Goal: Download file/media

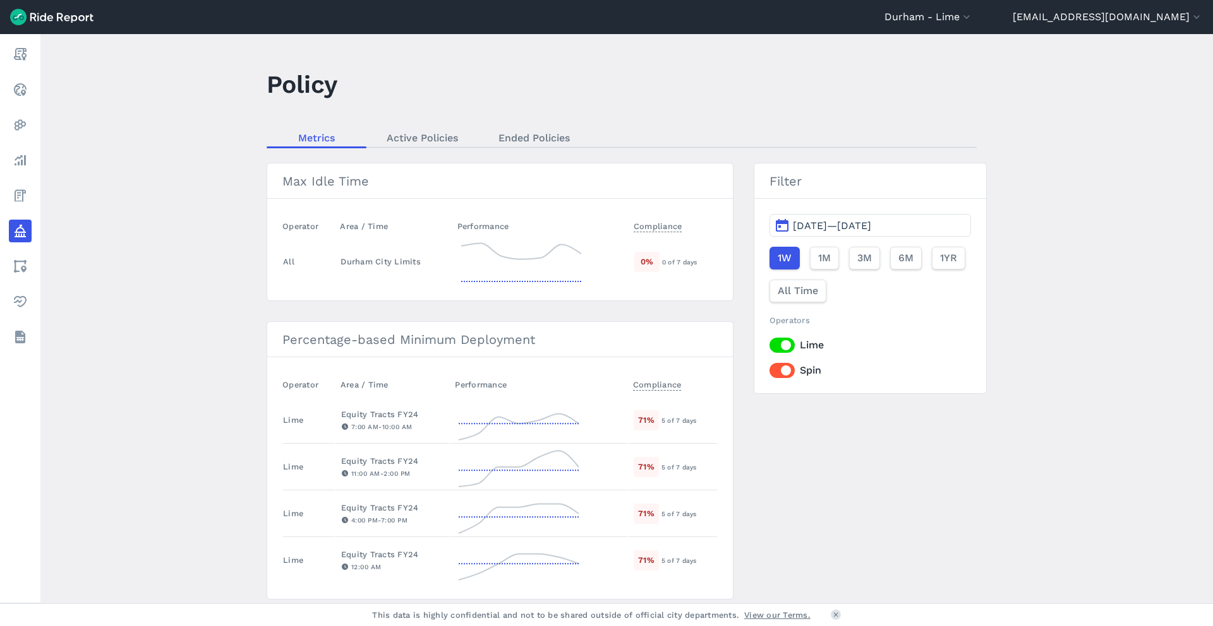
click at [1002, 4] on header "[GEOGRAPHIC_DATA] - [GEOGRAPHIC_DATA] All Service Areas [GEOGRAPHIC_DATA], [GEO…" at bounding box center [606, 17] width 1213 height 34
click at [973, 14] on button "Durham - Lime" at bounding box center [928, 16] width 88 height 15
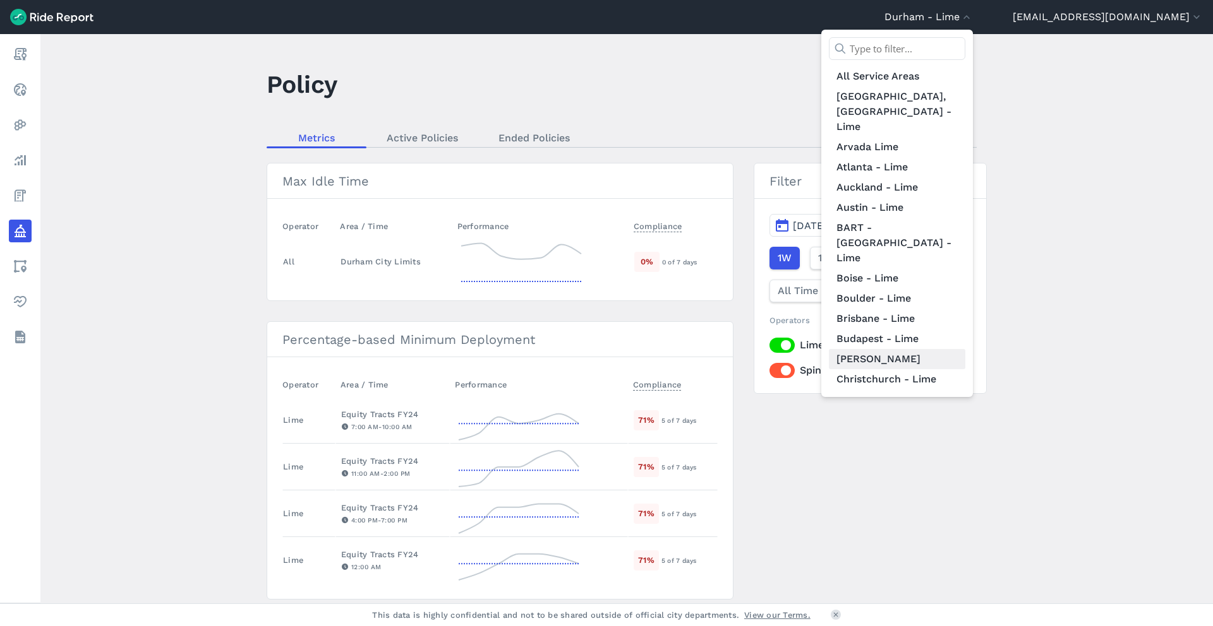
click at [965, 349] on link "[PERSON_NAME]" at bounding box center [897, 359] width 136 height 20
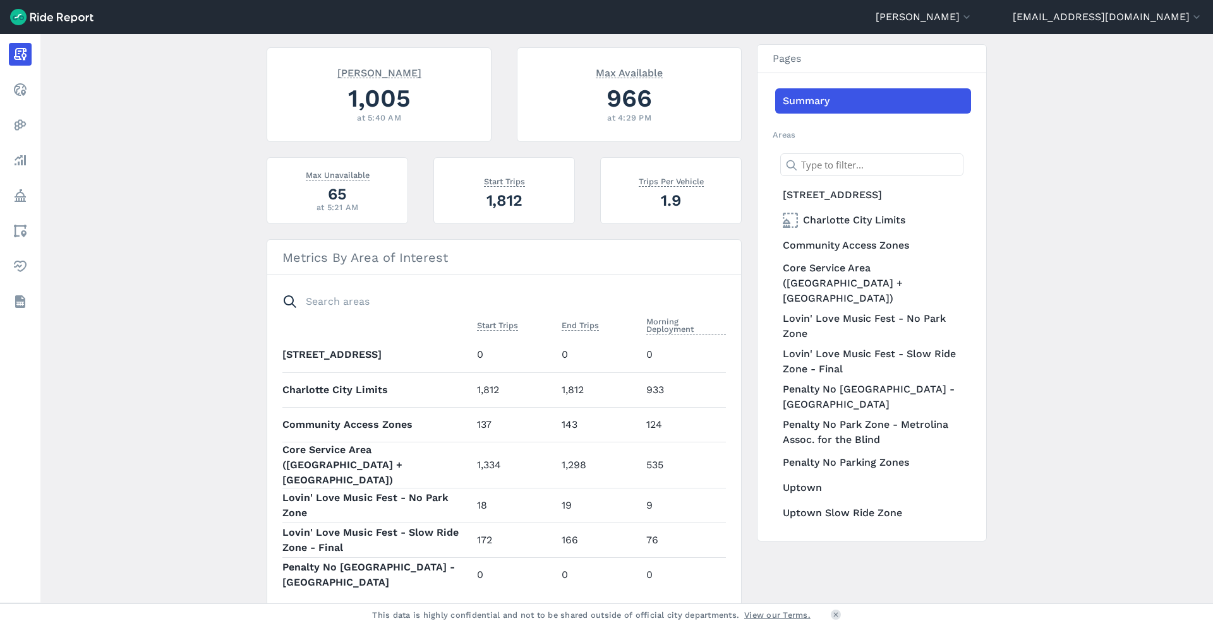
scroll to position [278, 0]
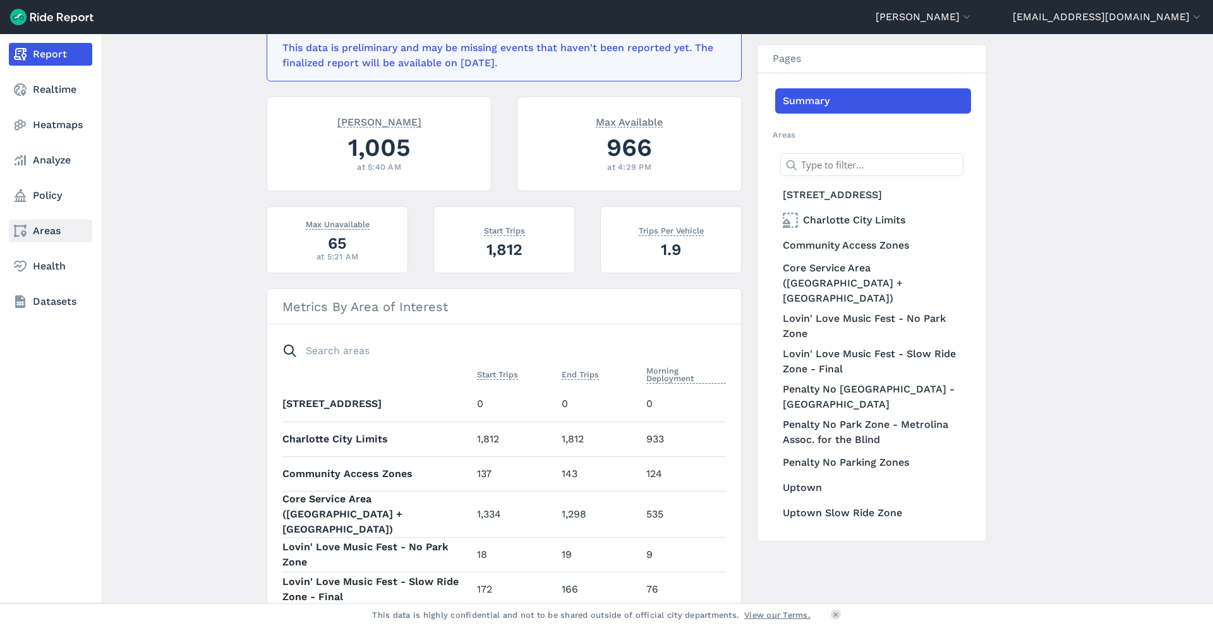
click at [20, 231] on icon at bounding box center [20, 231] width 15 height 15
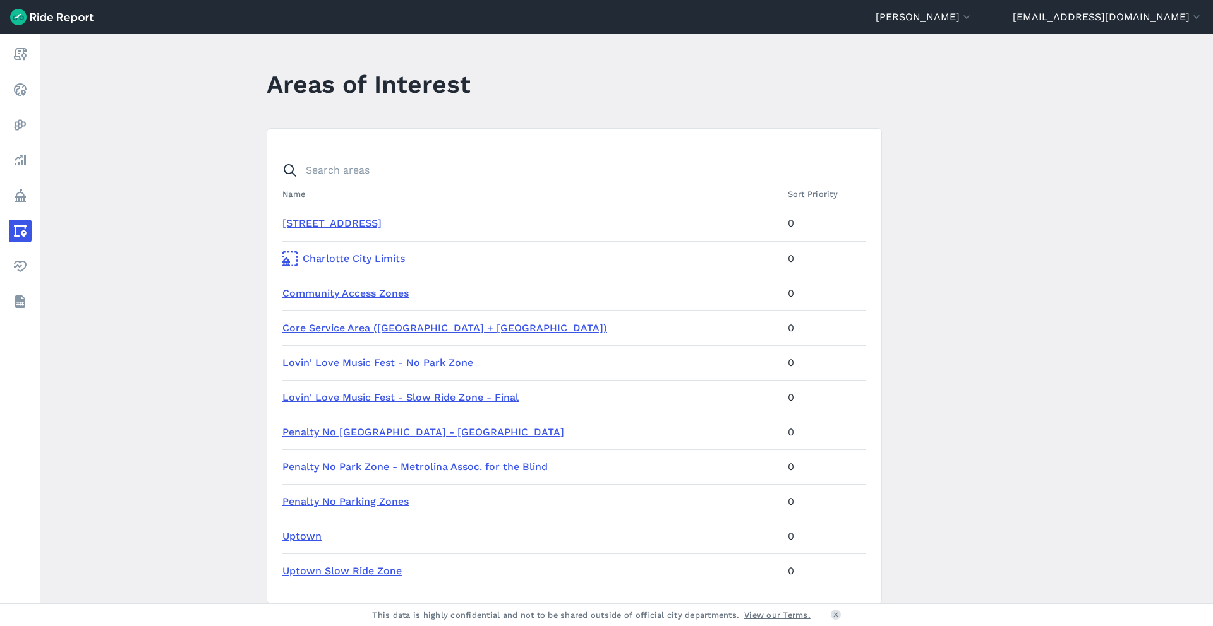
click at [345, 291] on link "Community Access Zones" at bounding box center [345, 293] width 126 height 12
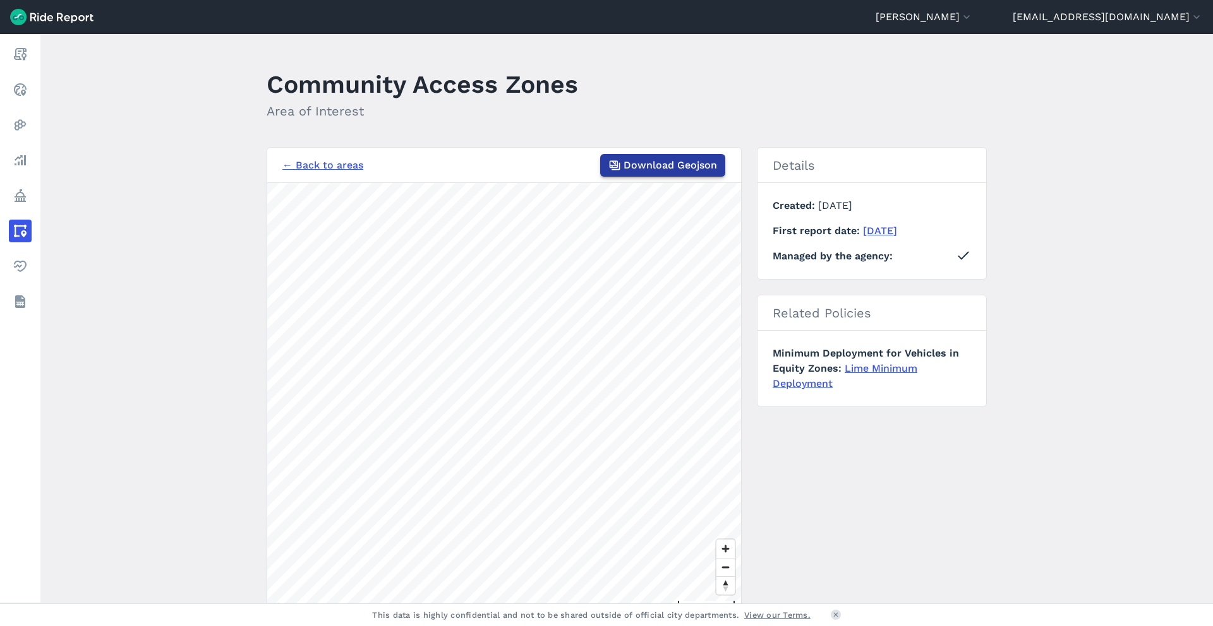
click at [644, 166] on span "Download Geojson" at bounding box center [669, 165] width 93 height 15
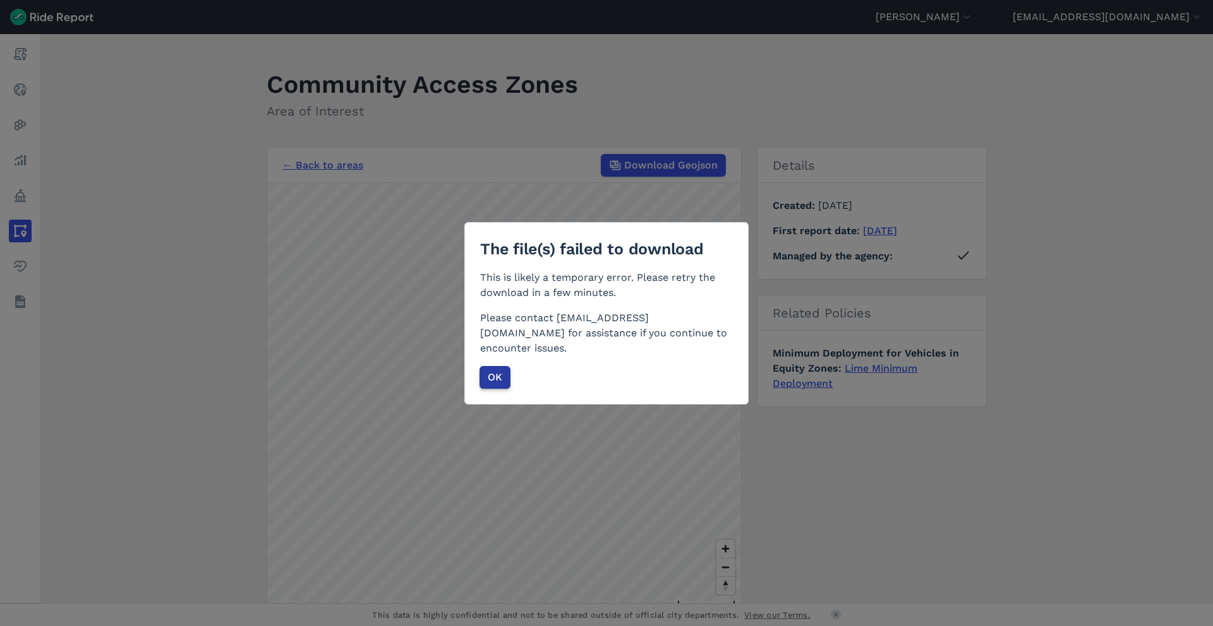
click at [499, 370] on span "OK" at bounding box center [495, 377] width 15 height 15
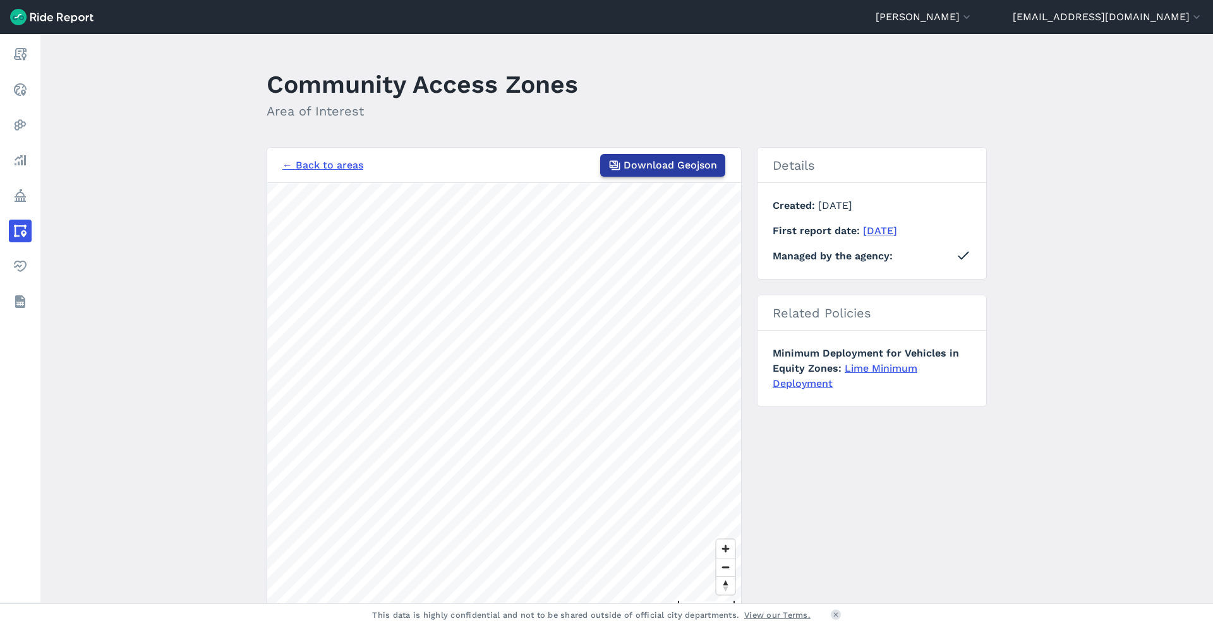
click at [652, 169] on span "Download Geojson" at bounding box center [669, 165] width 93 height 15
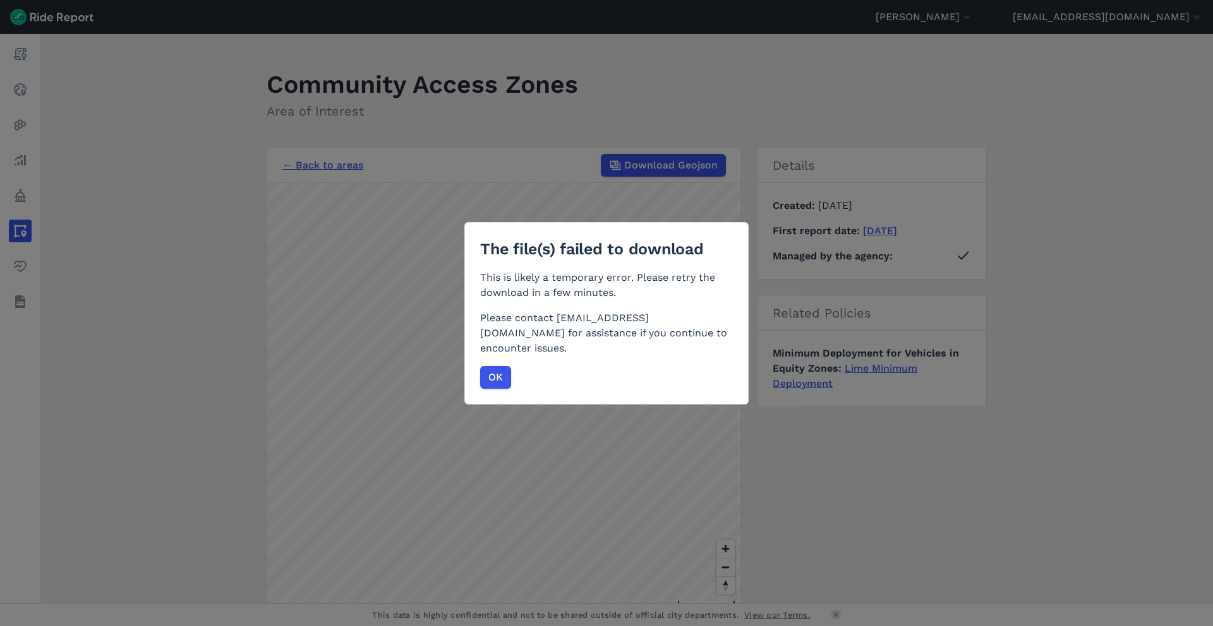
click at [544, 135] on div "The file(s) failed to download This is likely a temporary error. Please retry t…" at bounding box center [606, 313] width 1213 height 626
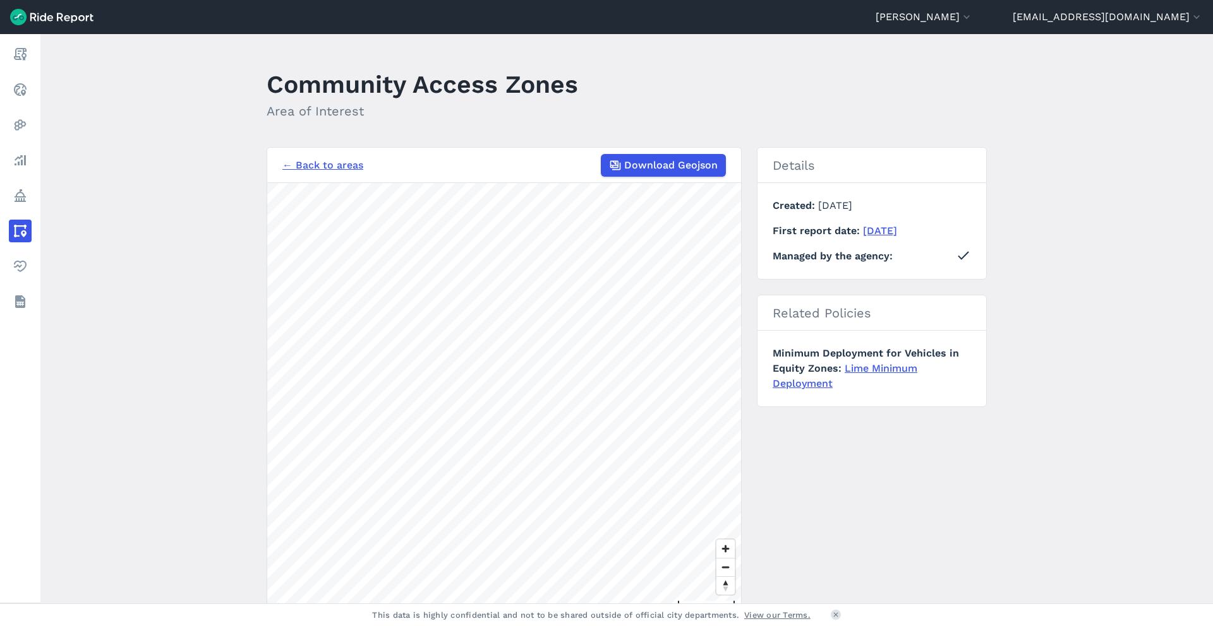
scroll to position [64, 0]
click at [698, 168] on span "Download Geojson" at bounding box center [669, 165] width 93 height 15
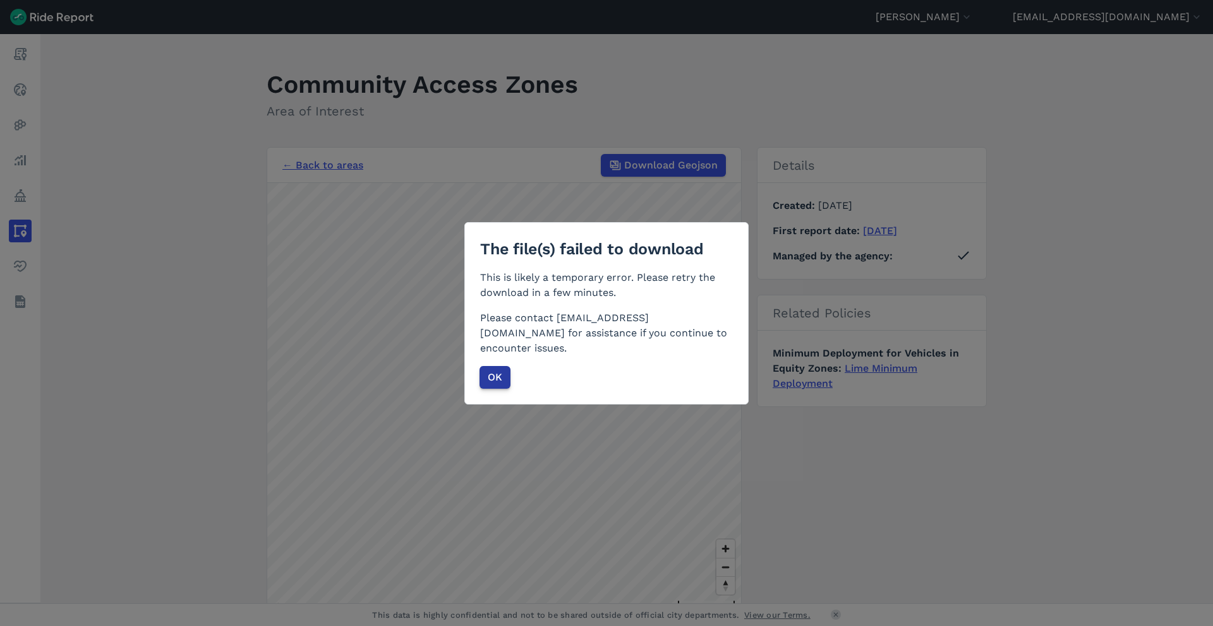
click at [492, 372] on span "OK" at bounding box center [495, 377] width 15 height 15
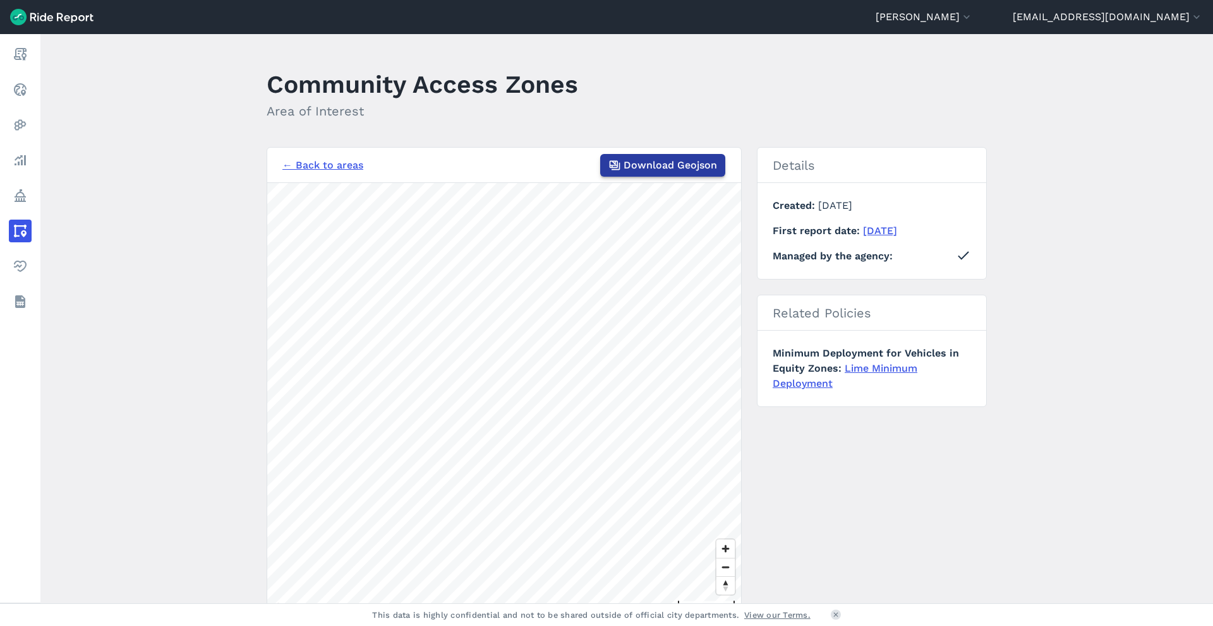
click at [619, 171] on icon "button" at bounding box center [614, 165] width 13 height 13
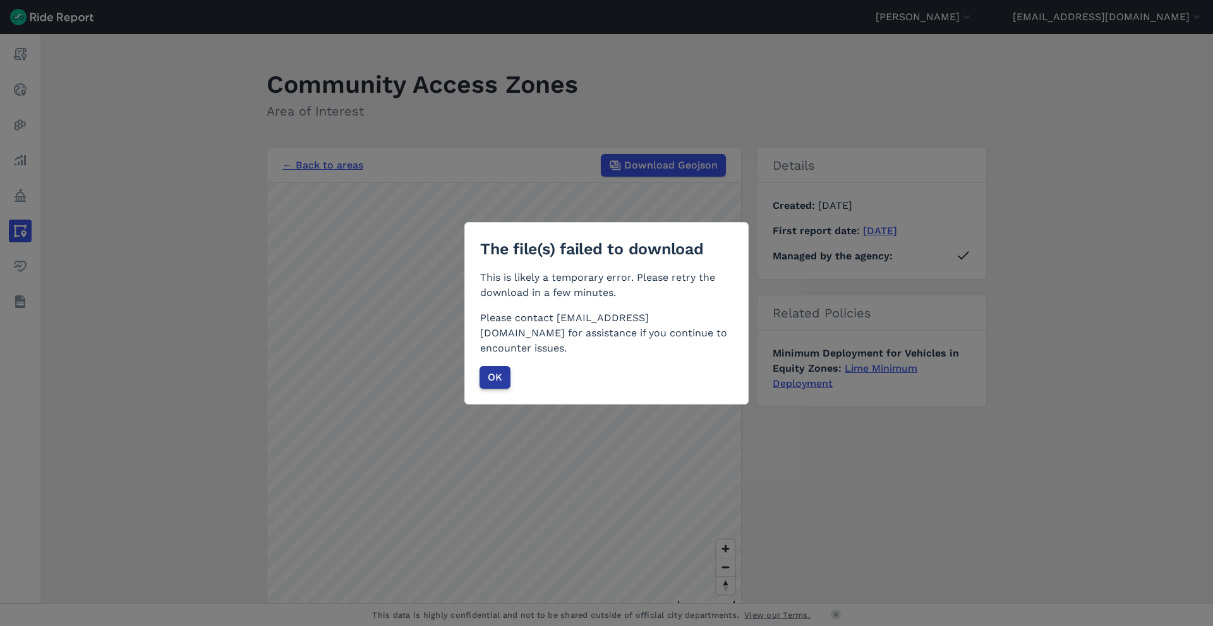
click at [505, 375] on button "OK" at bounding box center [494, 377] width 31 height 23
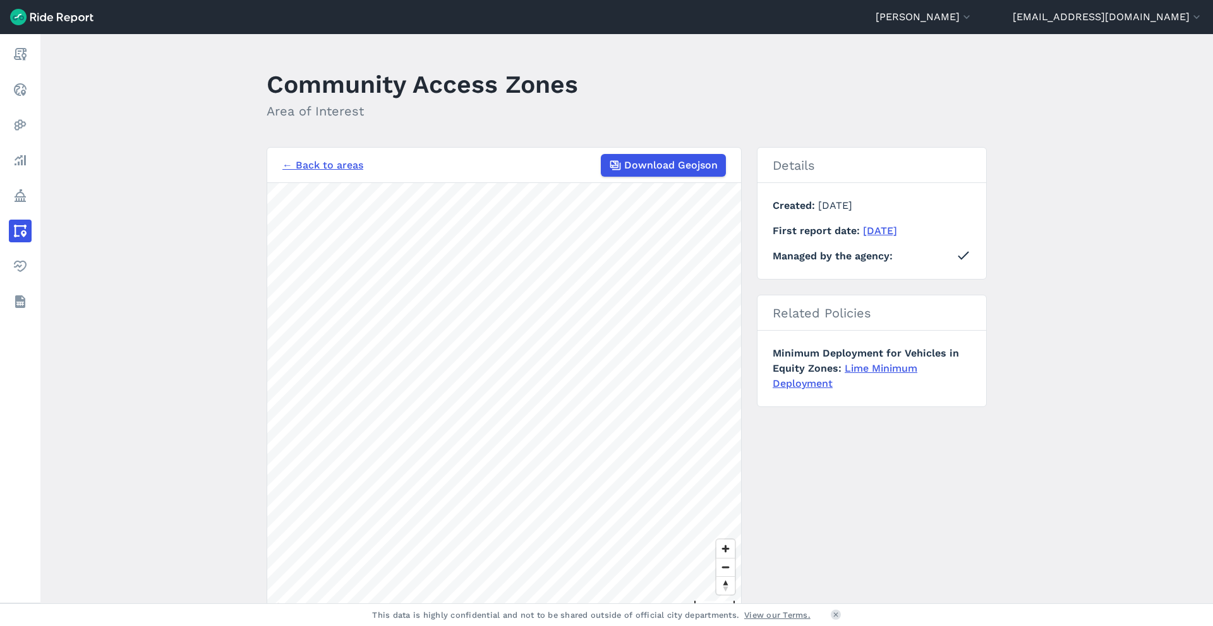
click at [855, 364] on link "Lime Minimum Deployment" at bounding box center [844, 376] width 145 height 27
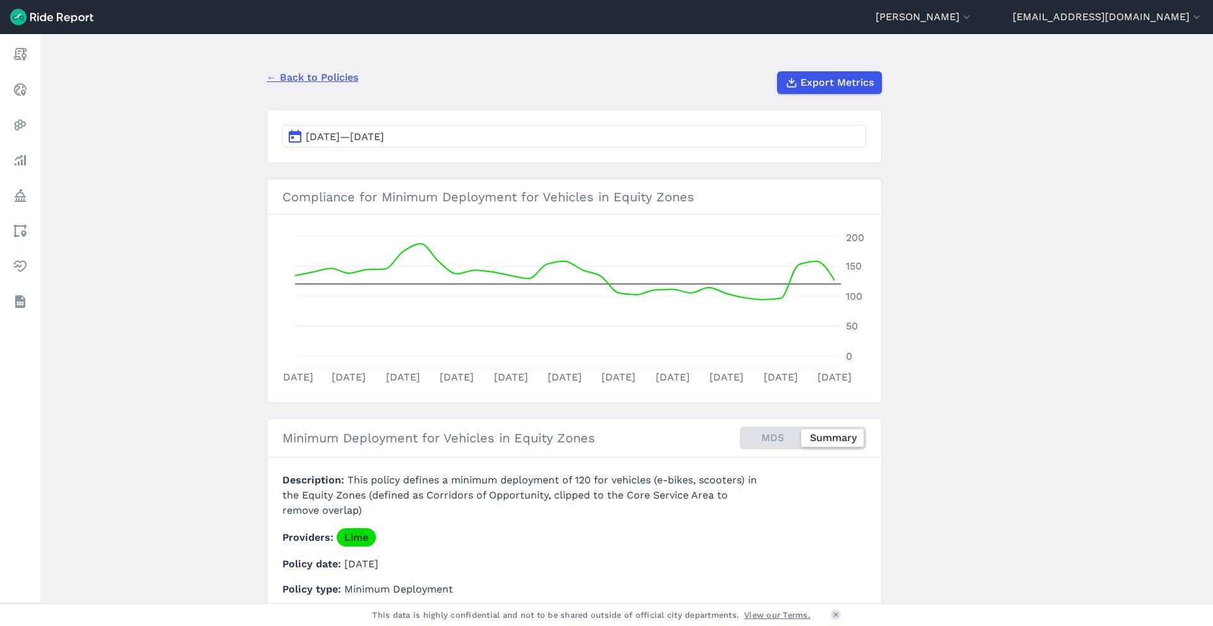
scroll to position [84, 0]
click at [384, 143] on span "[DATE]—[DATE]" at bounding box center [345, 139] width 78 height 12
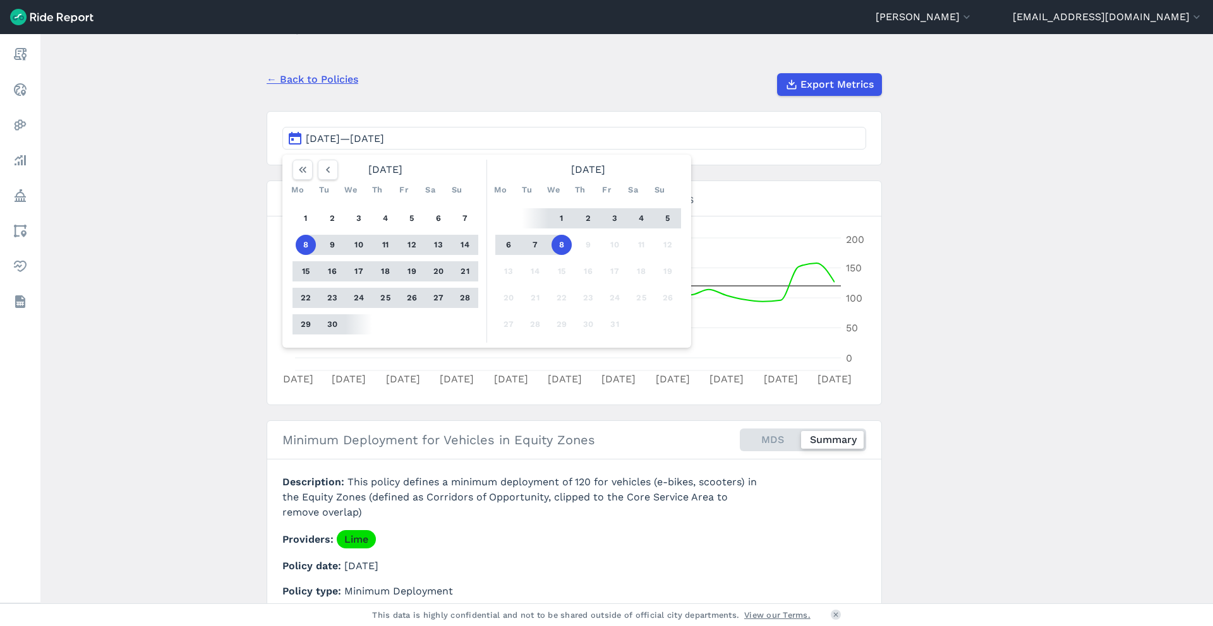
click at [231, 256] on main "Minimum Deployment for Vehicles in Equity Zones Policy ← Back to Policies Expor…" at bounding box center [626, 319] width 1172 height 570
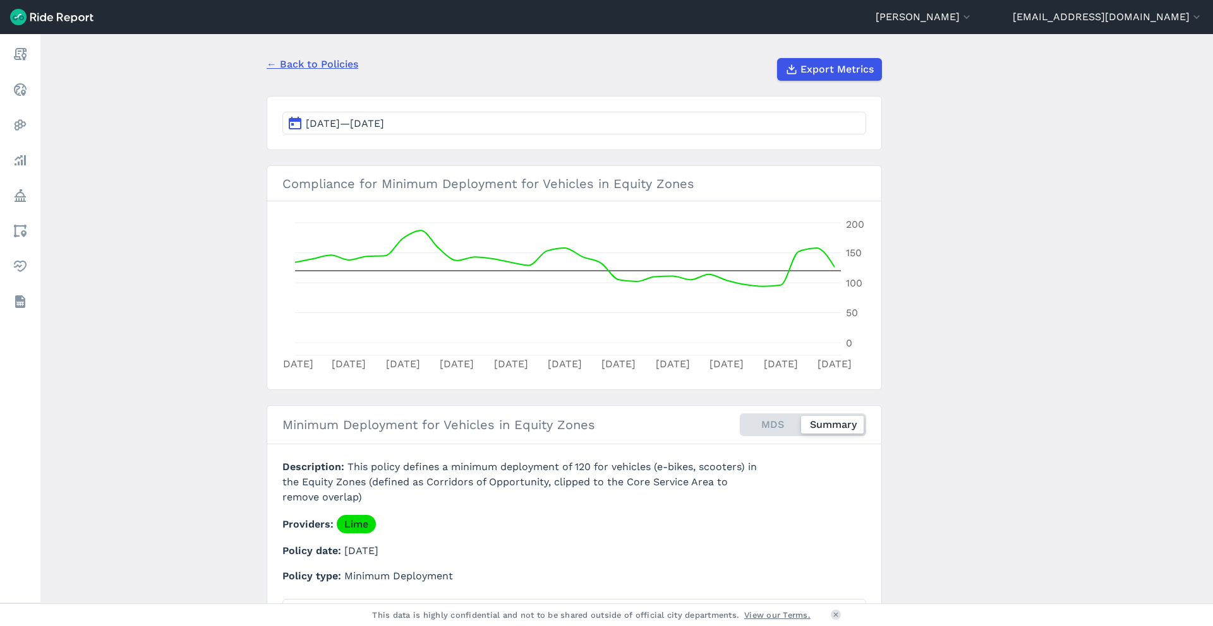
scroll to position [0, 0]
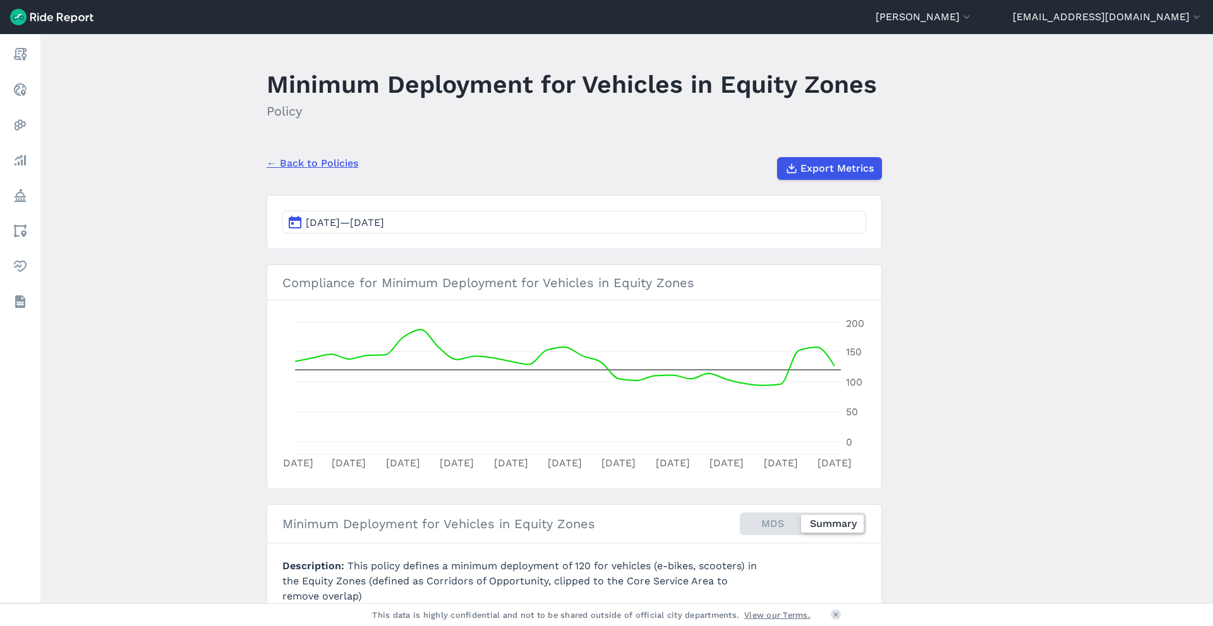
click at [352, 166] on link "← Back to Policies" at bounding box center [313, 163] width 92 height 15
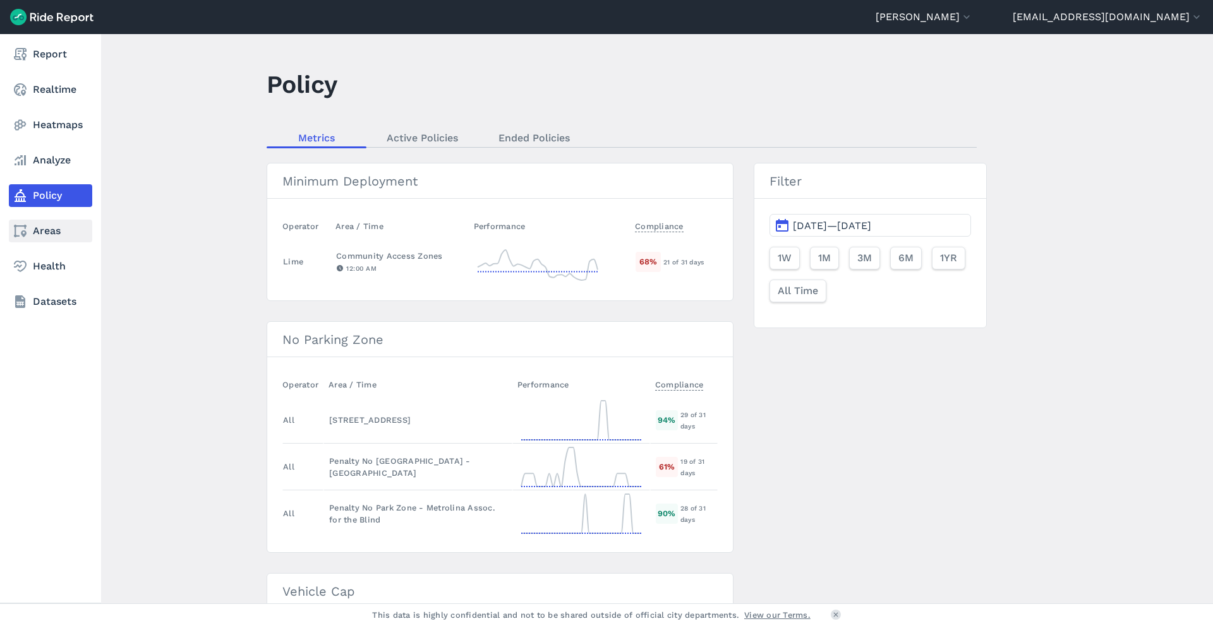
click at [26, 233] on use at bounding box center [20, 231] width 13 height 13
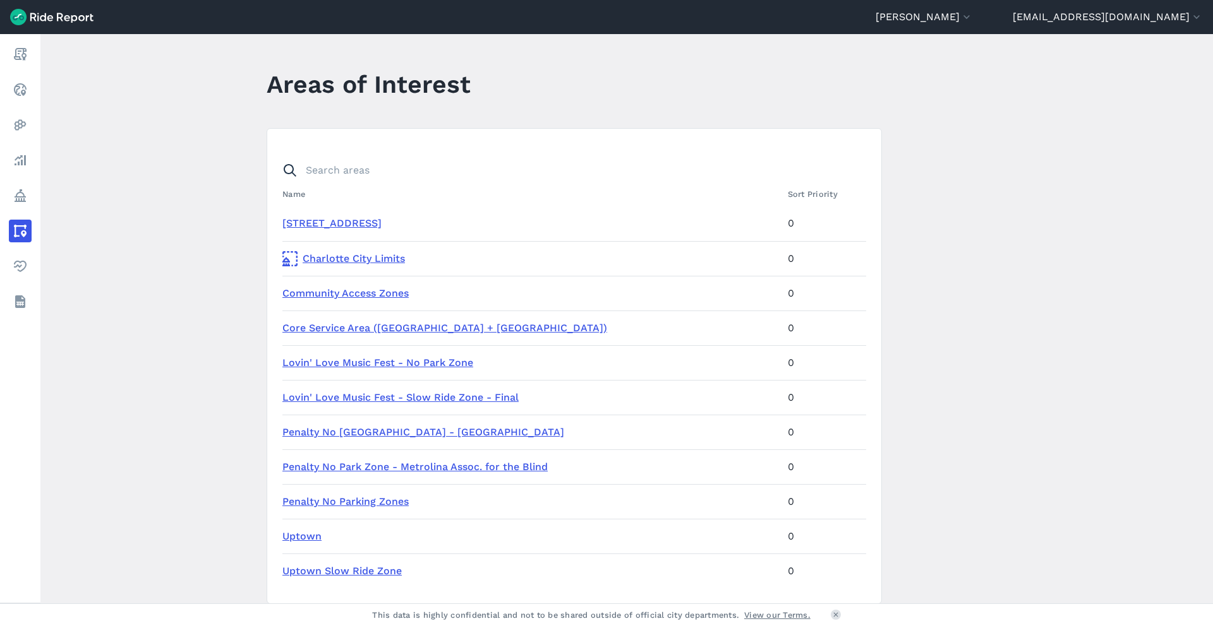
click at [349, 330] on link "Core Service Area ([GEOGRAPHIC_DATA] + [GEOGRAPHIC_DATA])" at bounding box center [444, 328] width 325 height 12
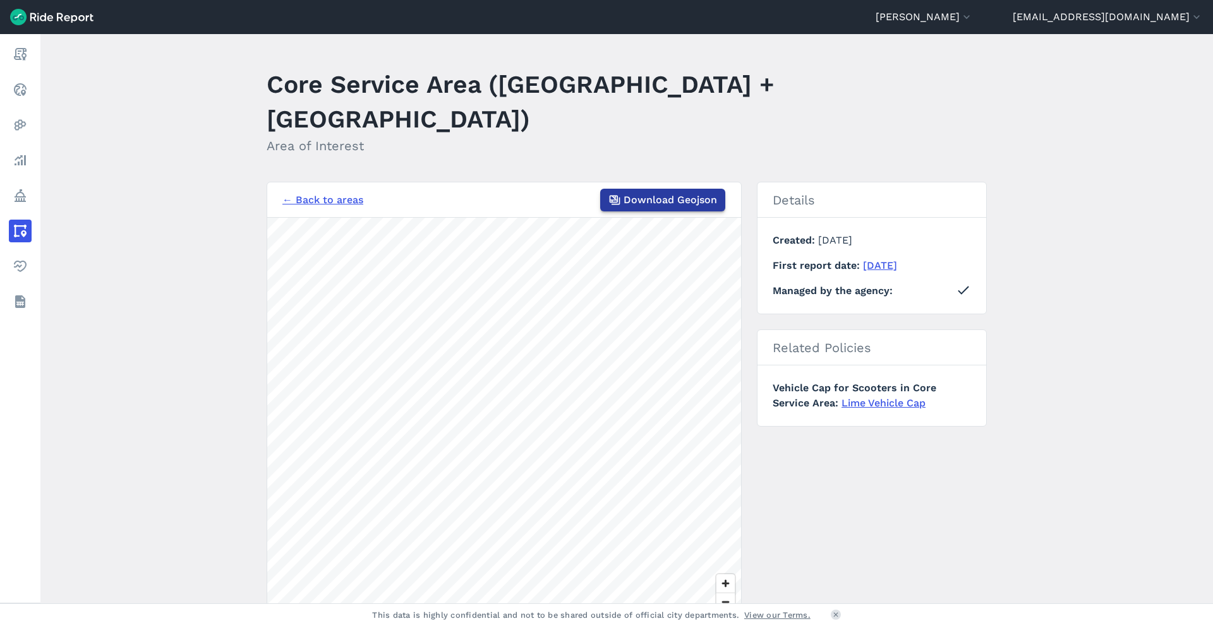
click at [608, 194] on icon "button" at bounding box center [614, 200] width 13 height 13
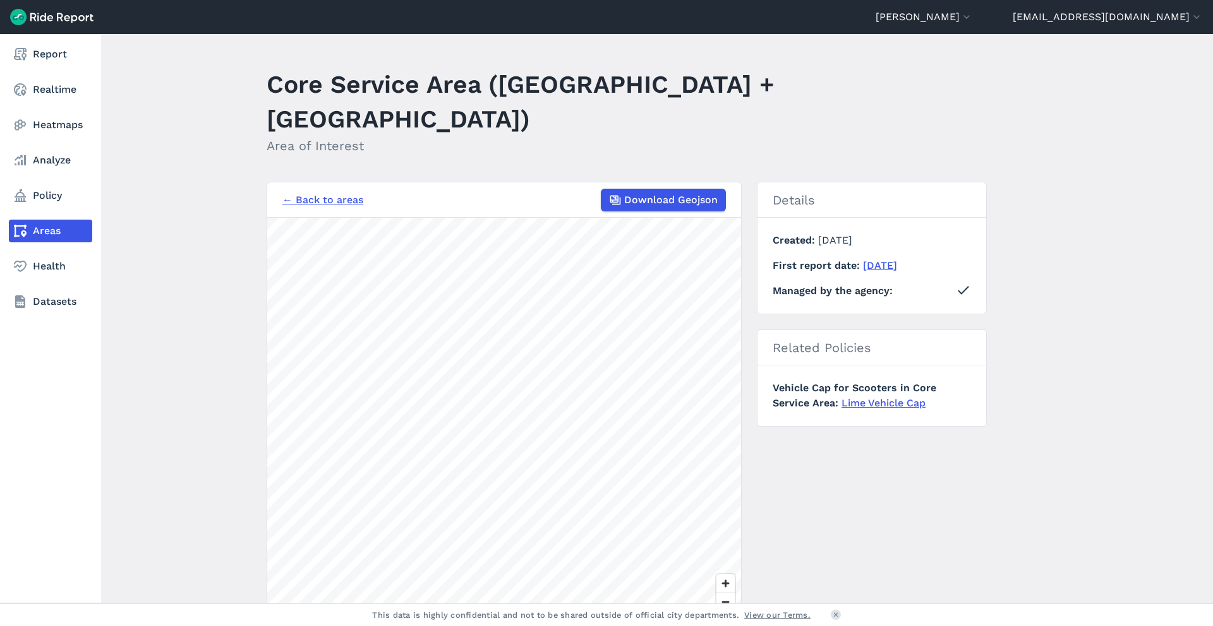
click at [30, 228] on link "Areas" at bounding box center [50, 231] width 83 height 23
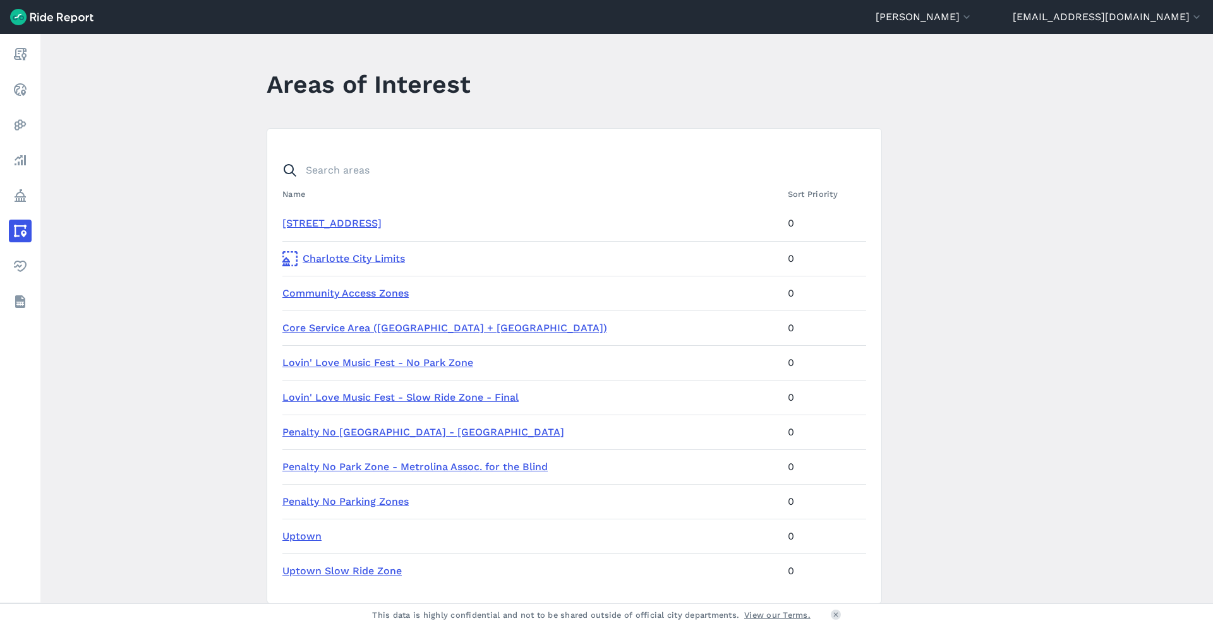
click at [338, 294] on link "Community Access Zones" at bounding box center [345, 293] width 126 height 12
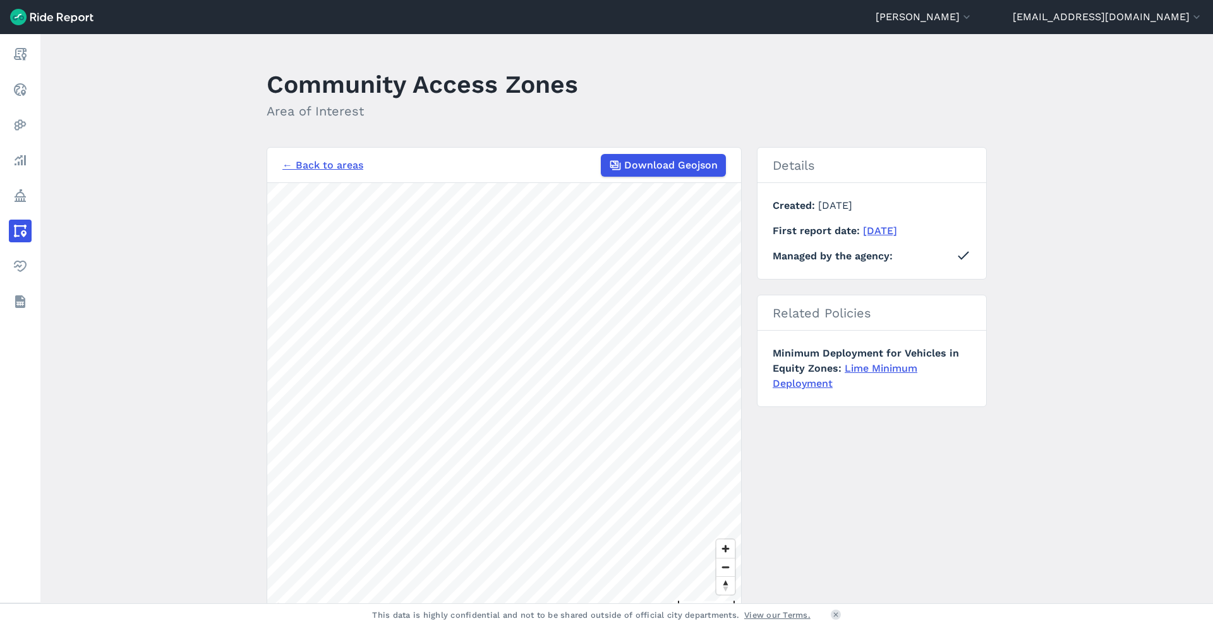
click at [857, 100] on header "Community Access Zones Area of Interest" at bounding box center [634, 98] width 735 height 68
click at [686, 165] on span "Download Geojson" at bounding box center [669, 165] width 93 height 15
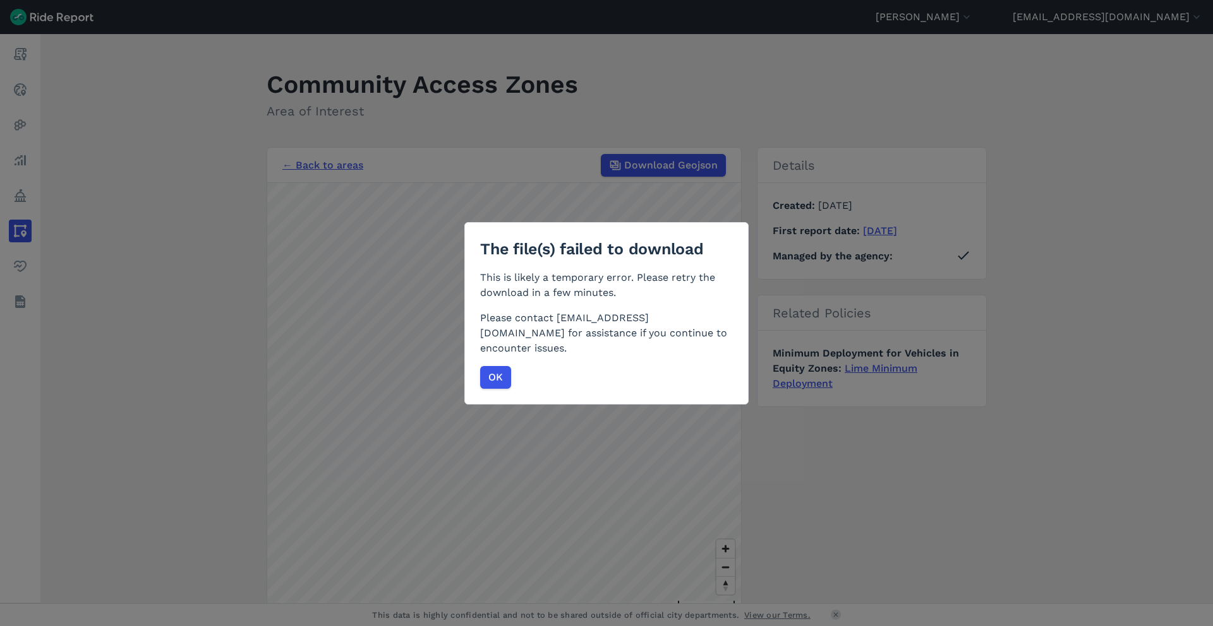
click at [761, 99] on div "The file(s) failed to download This is likely a temporary error. Please retry t…" at bounding box center [606, 313] width 1213 height 626
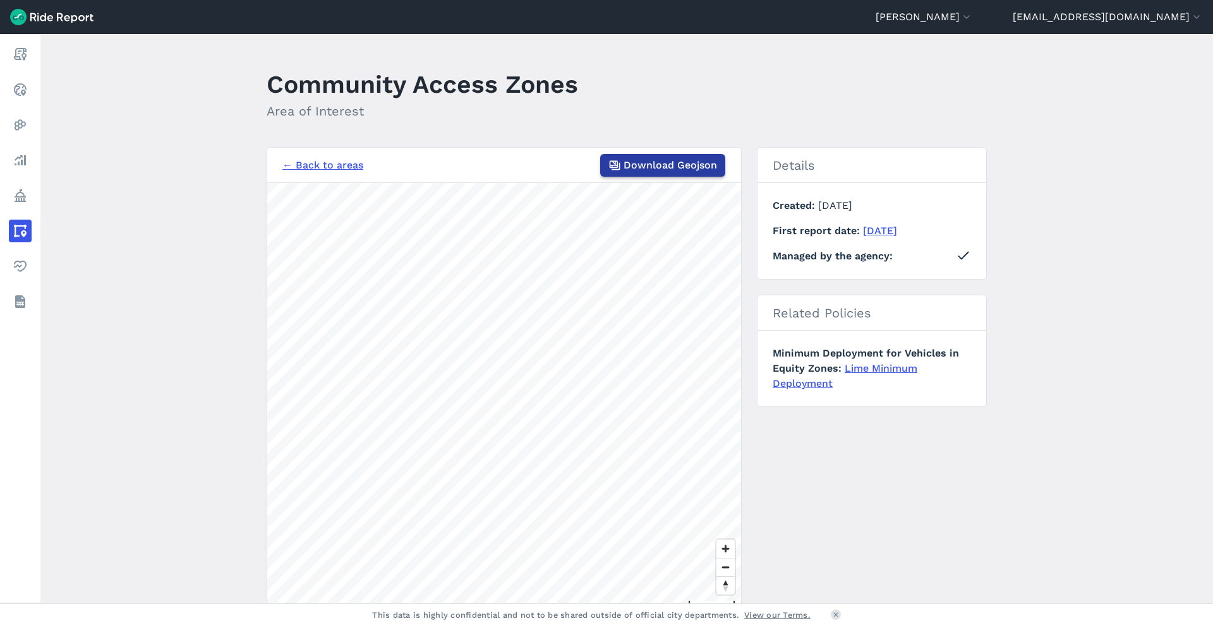
click at [703, 168] on span "Download Geojson" at bounding box center [669, 165] width 93 height 15
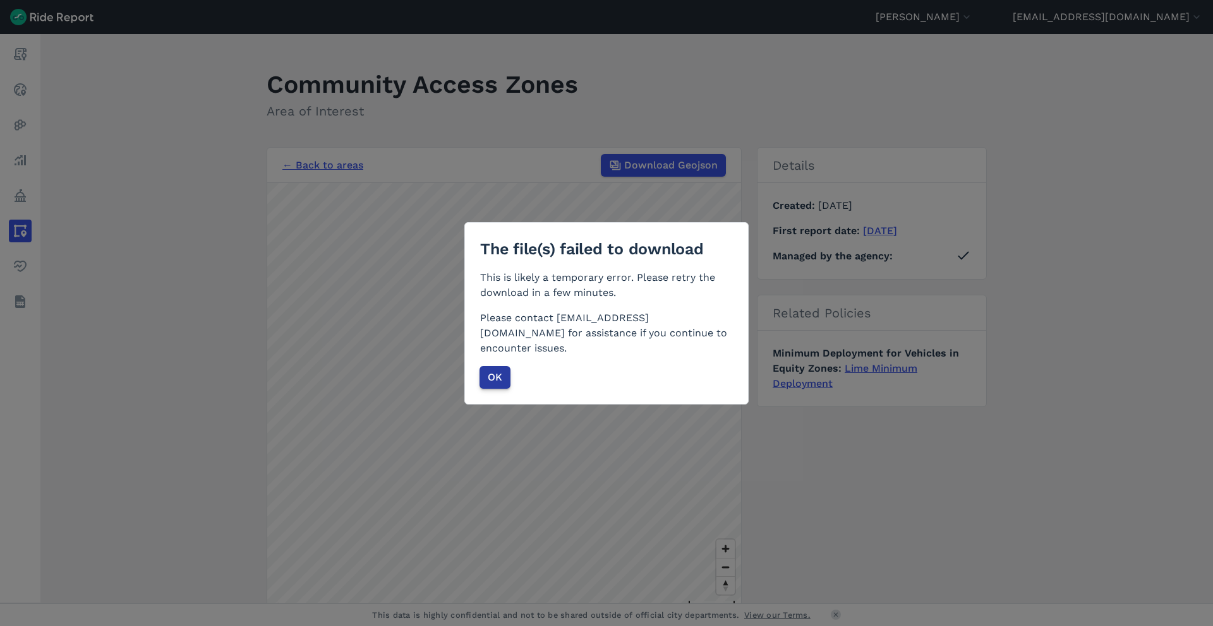
click at [498, 371] on span "OK" at bounding box center [495, 377] width 15 height 15
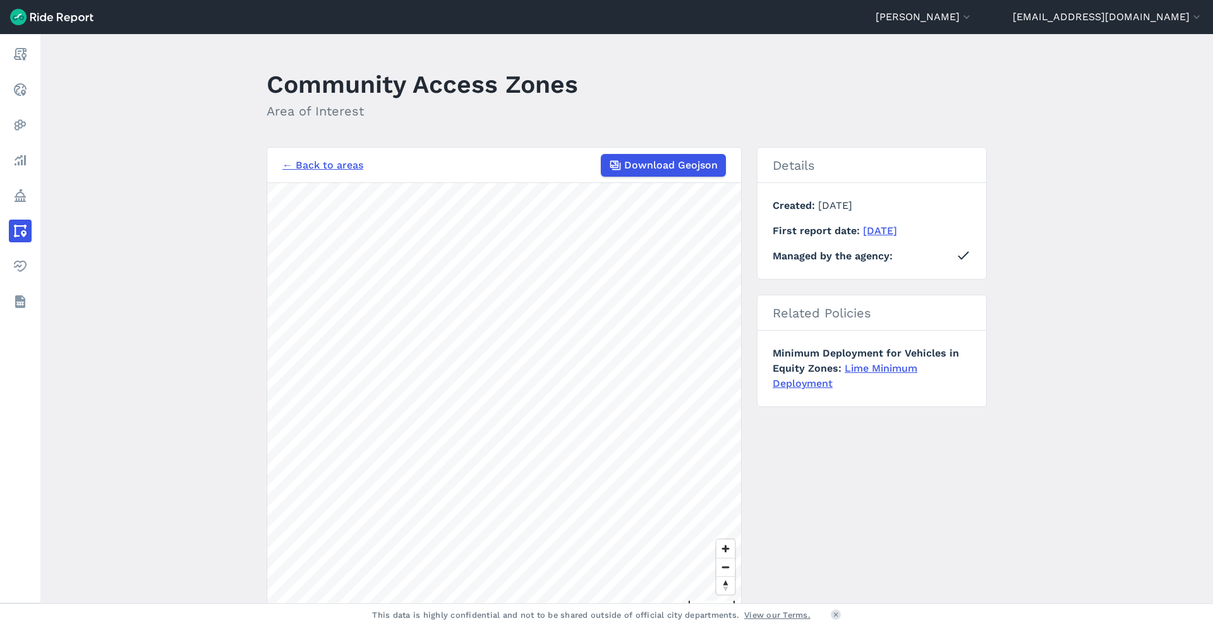
scroll to position [64, 0]
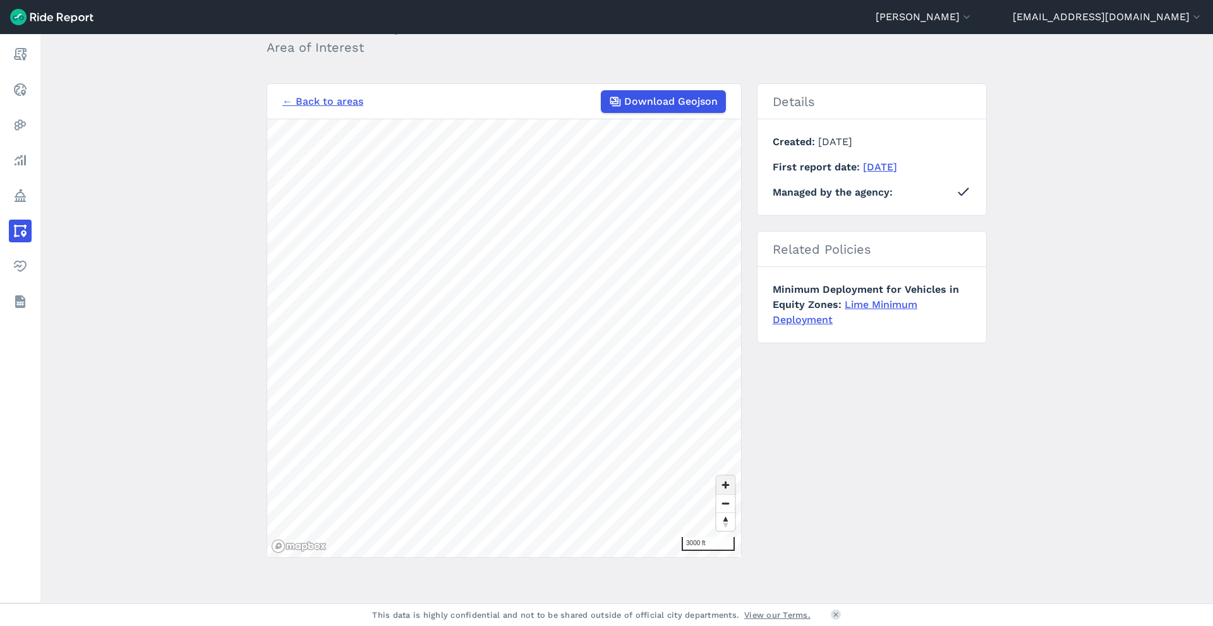
click at [729, 488] on span "Zoom in" at bounding box center [725, 485] width 18 height 18
click at [724, 504] on span "Zoom out" at bounding box center [725, 504] width 18 height 18
click at [724, 509] on span "Zoom out" at bounding box center [725, 504] width 18 height 18
click at [727, 481] on span "Zoom in" at bounding box center [725, 485] width 18 height 18
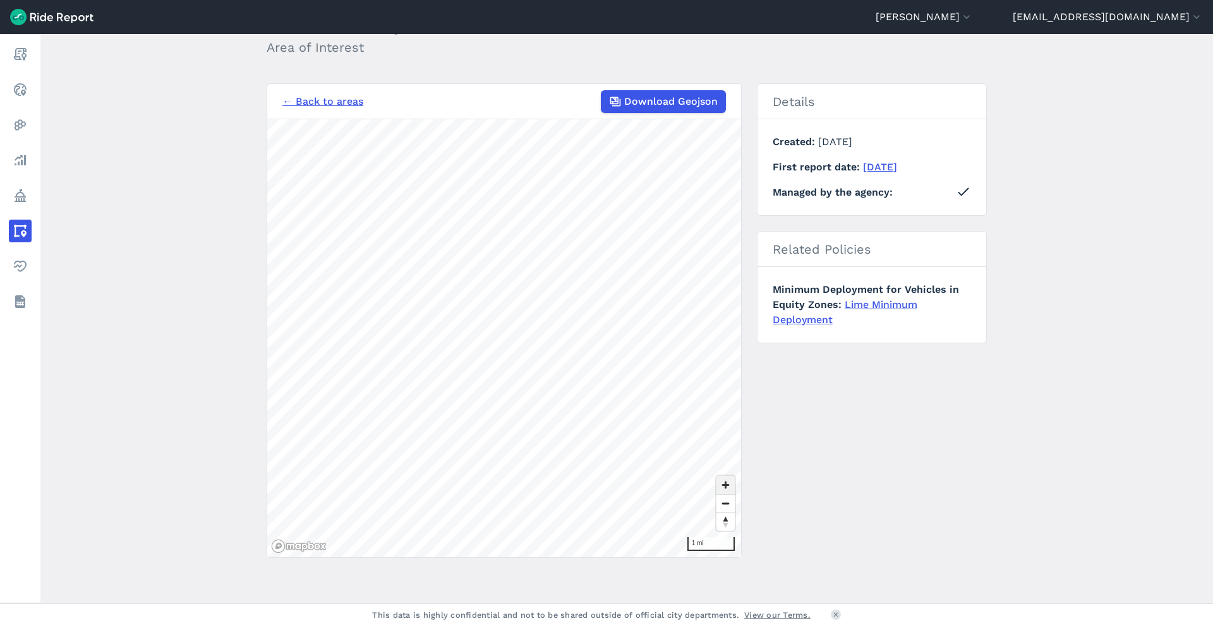
click at [726, 477] on span "Zoom in" at bounding box center [725, 485] width 18 height 18
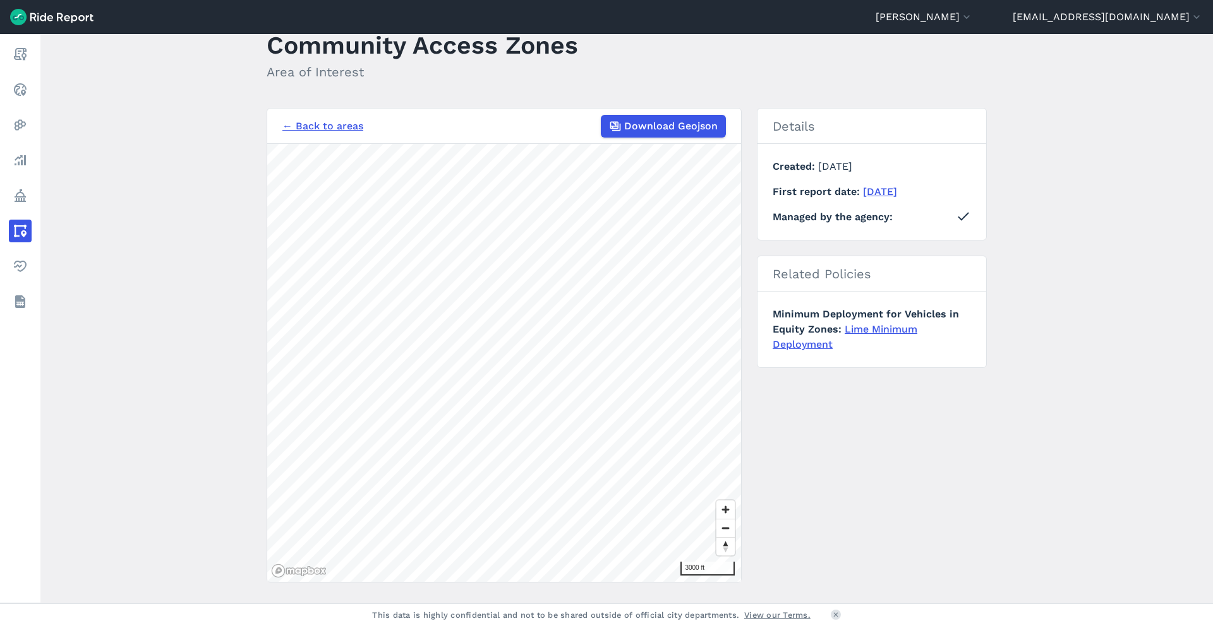
scroll to position [0, 0]
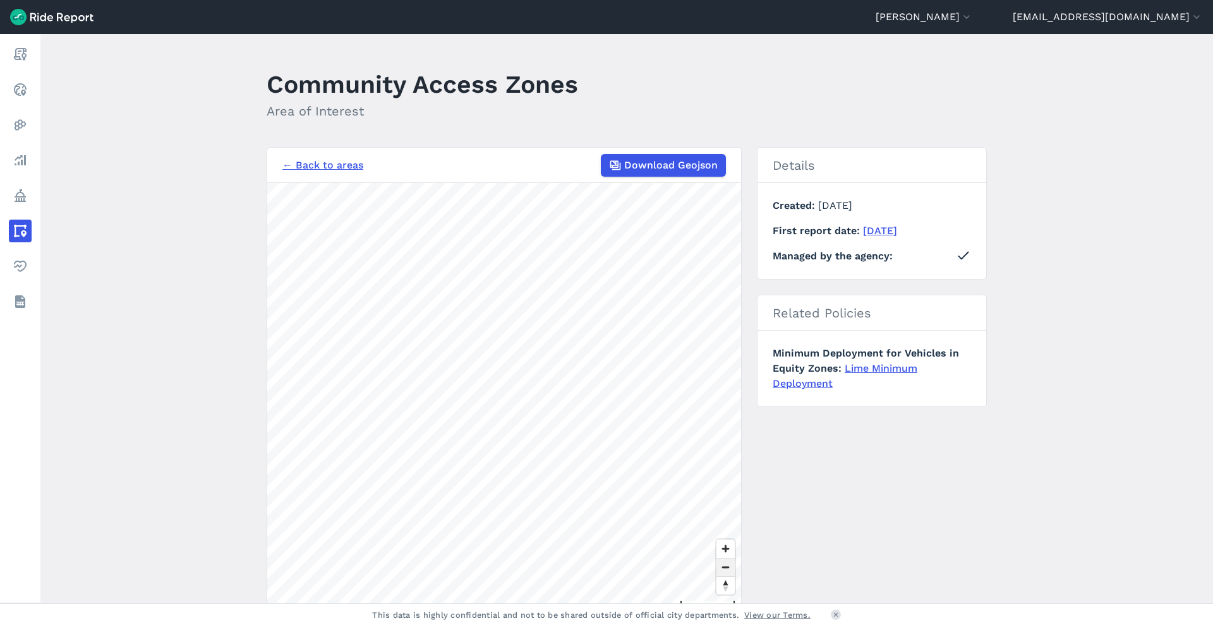
click at [723, 562] on span "Zoom out" at bounding box center [725, 568] width 18 height 18
